Goal: Task Accomplishment & Management: Use online tool/utility

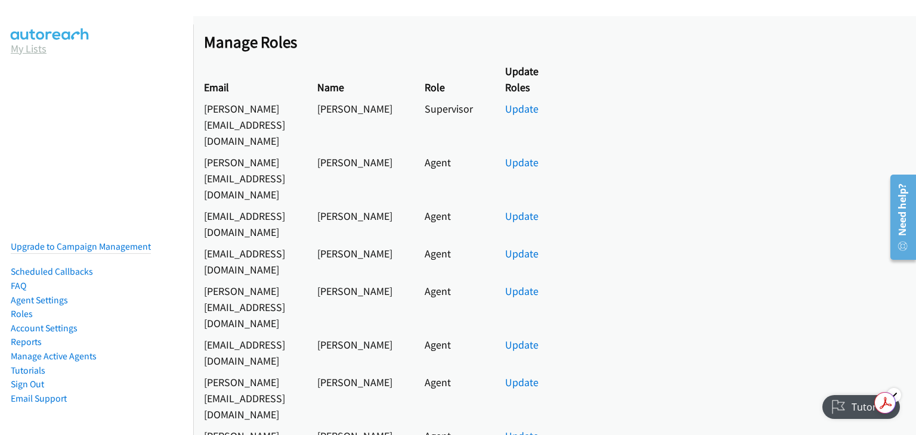
click at [22, 51] on link "My Lists" at bounding box center [29, 49] width 36 height 14
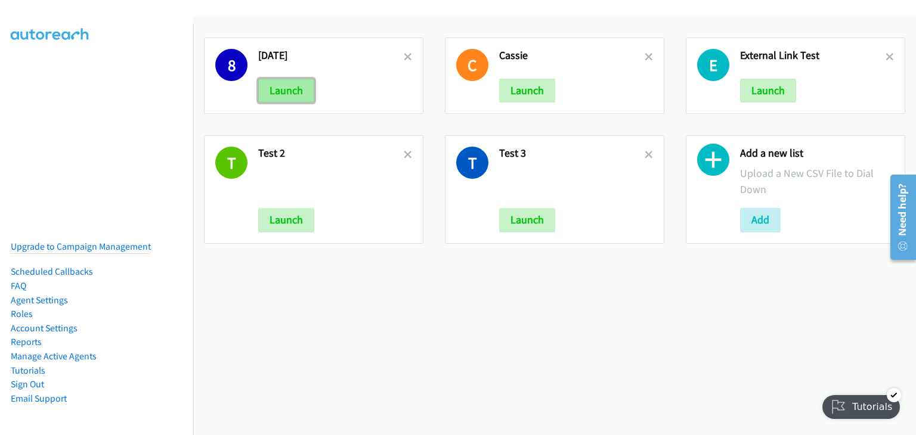
click at [274, 83] on button "Launch" at bounding box center [286, 91] width 56 height 24
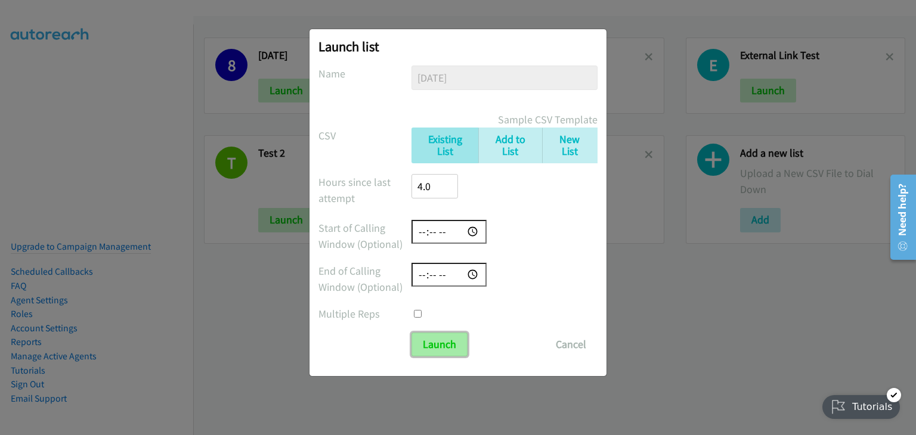
click at [445, 344] on input "Launch" at bounding box center [439, 345] width 56 height 24
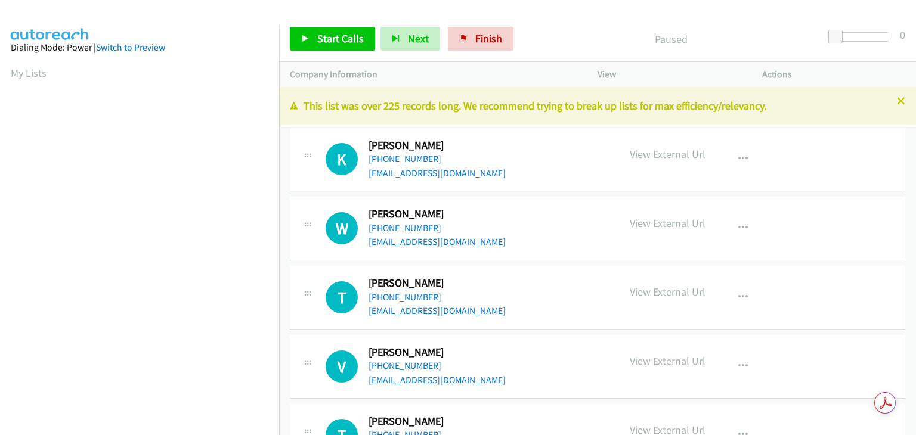
click at [455, 357] on h2 "Valerie Hawkins" at bounding box center [435, 353] width 135 height 14
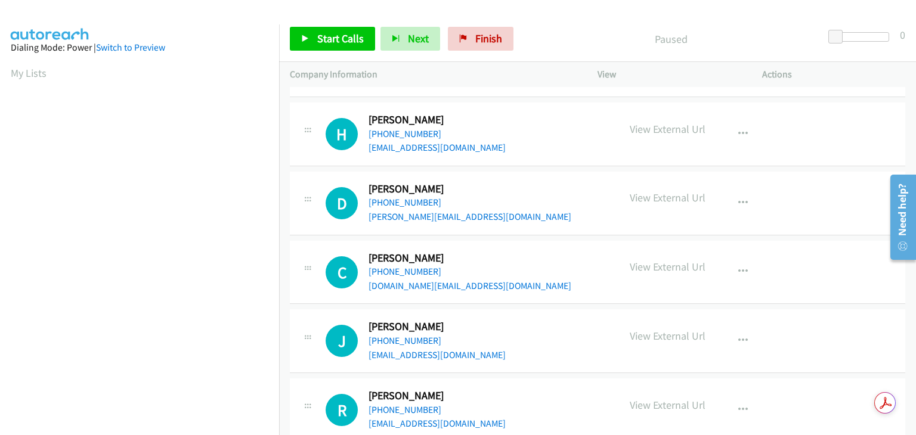
scroll to position [5104, 0]
click at [699, 9] on div at bounding box center [452, 23] width 905 height 46
click at [30, 75] on link "My Lists" at bounding box center [29, 73] width 36 height 14
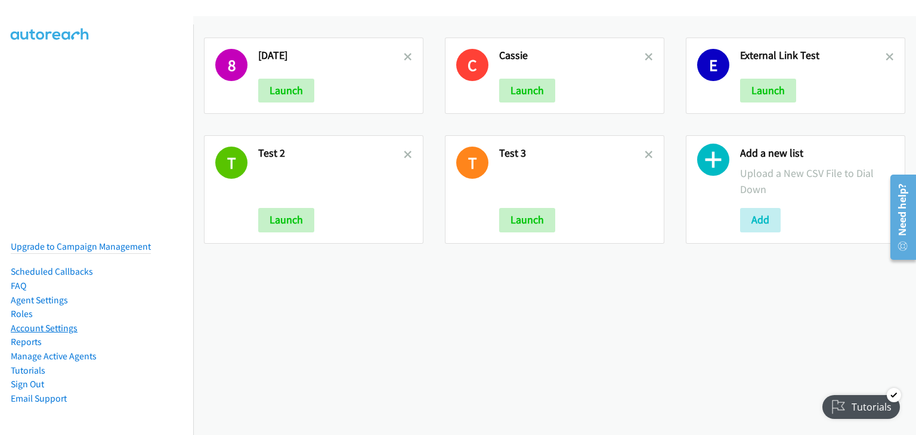
click at [50, 323] on link "Account Settings" at bounding box center [44, 328] width 67 height 11
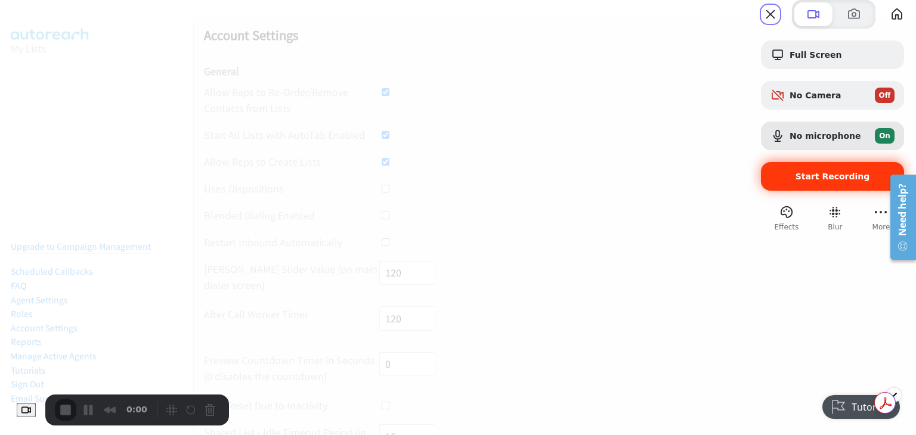
click at [795, 181] on span "Start Recording" at bounding box center [832, 177] width 75 height 10
